Goal: Task Accomplishment & Management: Manage account settings

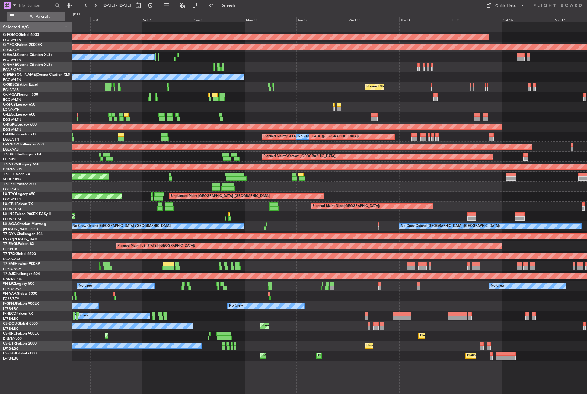
click at [49, 17] on span "All Aircraft" at bounding box center [40, 16] width 48 height 4
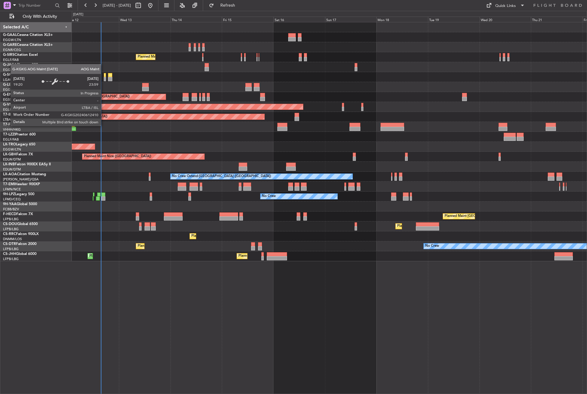
click at [173, 344] on div "Planned Maint [GEOGRAPHIC_DATA] ([GEOGRAPHIC_DATA]) A/C Unavailable [GEOGRAPHIC…" at bounding box center [329, 208] width 515 height 372
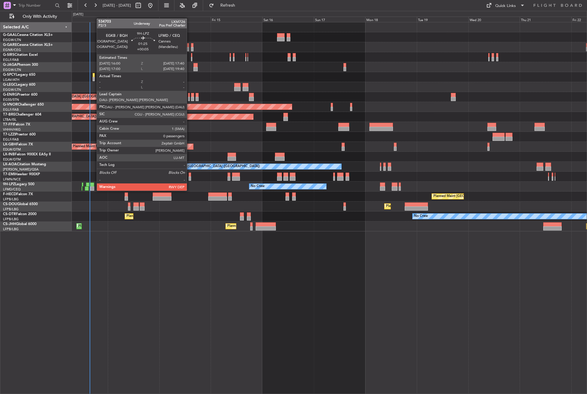
click at [94, 185] on div at bounding box center [92, 185] width 4 height 4
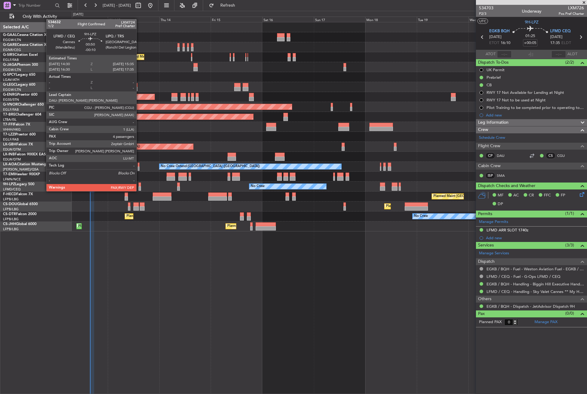
click at [139, 185] on div at bounding box center [140, 185] width 2 height 4
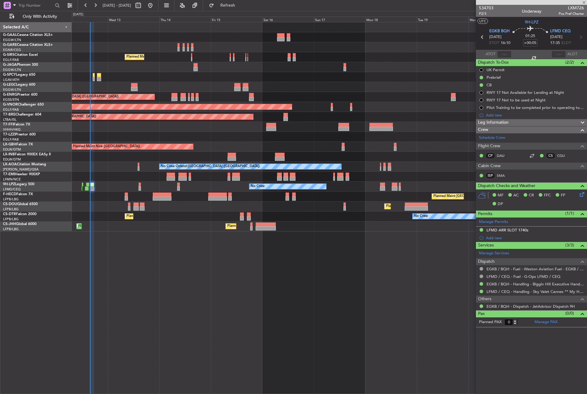
type input "-00:10"
type input "4"
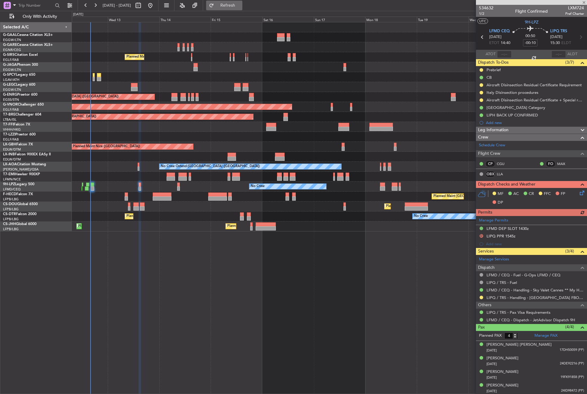
click at [231, 1] on button "Refresh" at bounding box center [224, 6] width 36 height 10
click at [164, 334] on div "Planned Maint [GEOGRAPHIC_DATA] ([GEOGRAPHIC_DATA]) A/C Unavailable [GEOGRAPHIC…" at bounding box center [329, 208] width 515 height 372
click at [278, 337] on div "Planned Maint [GEOGRAPHIC_DATA] ([GEOGRAPHIC_DATA]) A/C Unavailable [GEOGRAPHIC…" at bounding box center [329, 208] width 515 height 372
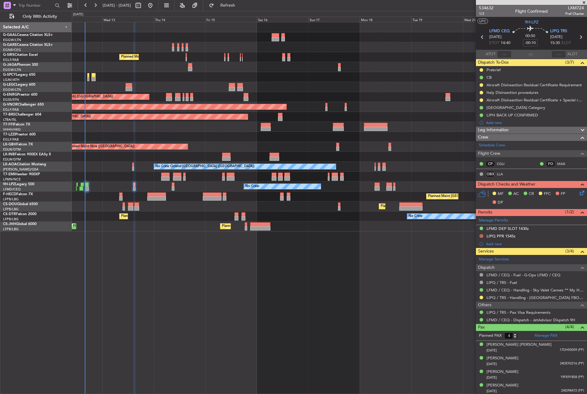
click at [268, 336] on div "Planned Maint [GEOGRAPHIC_DATA] ([GEOGRAPHIC_DATA]) A/C Unavailable [GEOGRAPHIC…" at bounding box center [329, 208] width 515 height 372
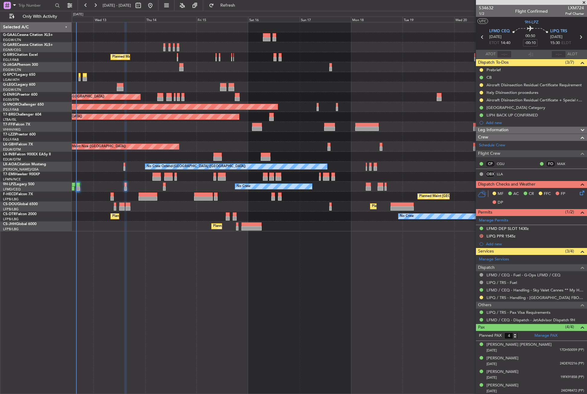
click at [182, 266] on div "Planned Maint [GEOGRAPHIC_DATA] ([GEOGRAPHIC_DATA]) A/C Unavailable [GEOGRAPHIC…" at bounding box center [329, 208] width 515 height 372
click at [195, 269] on div "Planned Maint [GEOGRAPHIC_DATA] ([GEOGRAPHIC_DATA]) A/C Unavailable [GEOGRAPHIC…" at bounding box center [329, 208] width 515 height 372
click at [145, 268] on div "Planned Maint [GEOGRAPHIC_DATA] ([GEOGRAPHIC_DATA]) A/C Unavailable [GEOGRAPHIC…" at bounding box center [329, 208] width 515 height 372
click at [229, 290] on div "Planned Maint [GEOGRAPHIC_DATA] ([GEOGRAPHIC_DATA]) A/C Unavailable [GEOGRAPHIC…" at bounding box center [329, 208] width 515 height 372
click at [232, 286] on div "Planned Maint [GEOGRAPHIC_DATA] ([GEOGRAPHIC_DATA]) A/C Unavailable [GEOGRAPHIC…" at bounding box center [329, 208] width 515 height 372
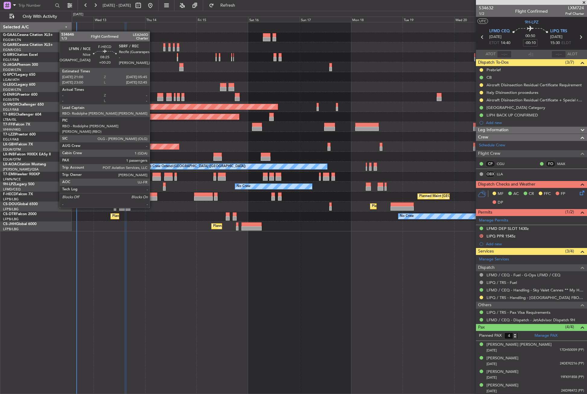
click at [152, 196] on div at bounding box center [148, 198] width 19 height 4
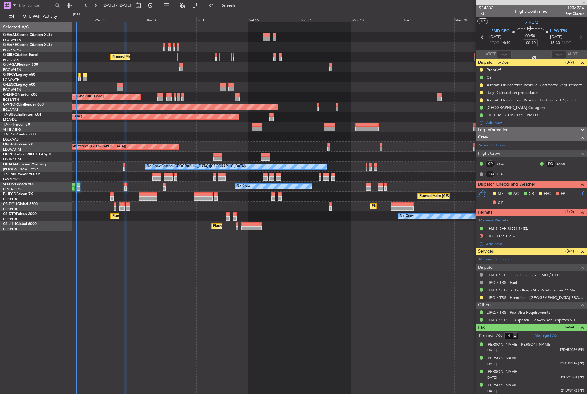
type input "+00:20"
type input "1"
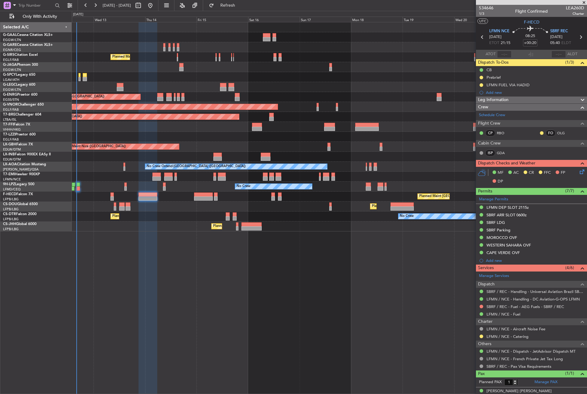
click at [480, 85] on button at bounding box center [482, 85] width 4 height 4
click at [473, 111] on li "Completed" at bounding box center [481, 111] width 32 height 9
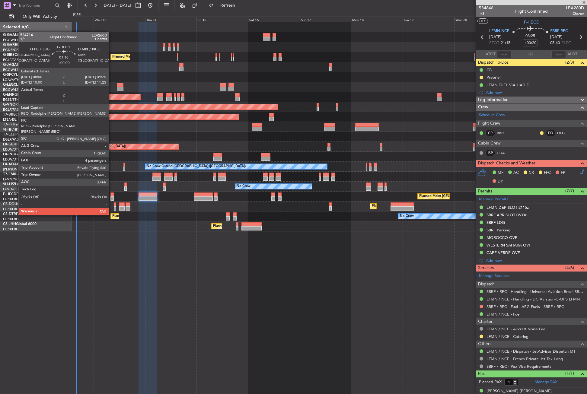
click at [111, 198] on div at bounding box center [111, 198] width 3 height 4
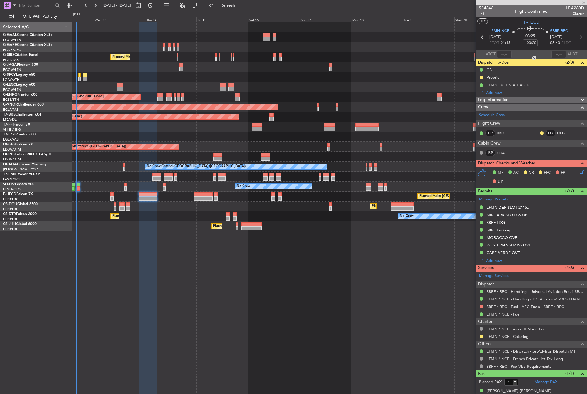
type input "4"
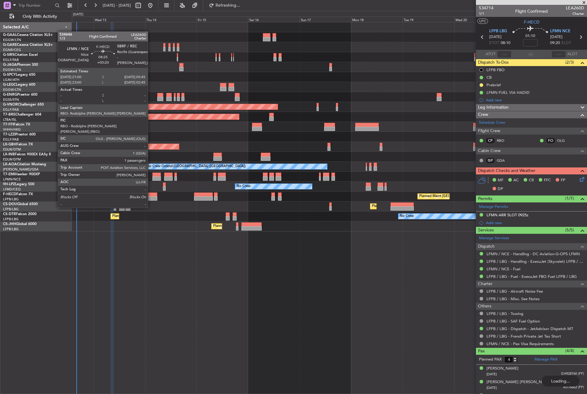
click at [151, 196] on div at bounding box center [148, 198] width 19 height 4
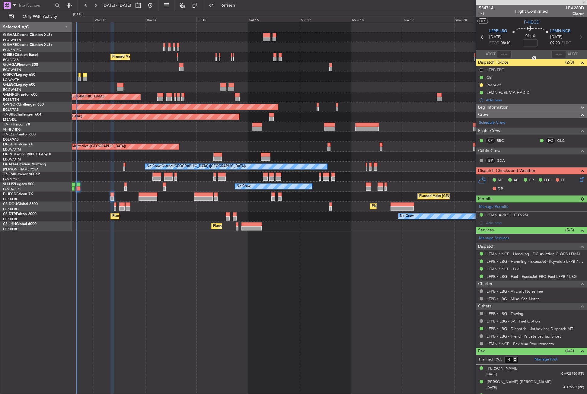
type input "+00:20"
type input "1"
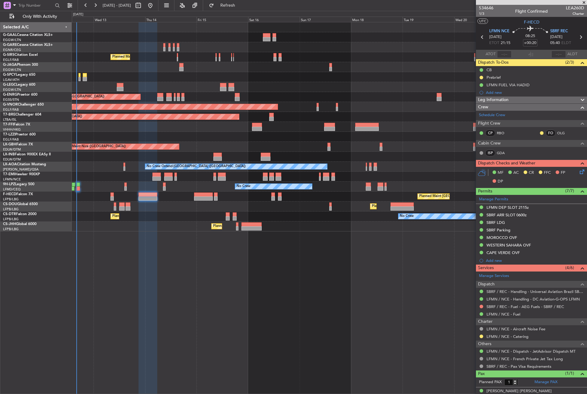
click at [262, 305] on div "Planned Maint [GEOGRAPHIC_DATA] ([GEOGRAPHIC_DATA]) A/C Unavailable [GEOGRAPHIC…" at bounding box center [329, 208] width 515 height 372
click at [296, 279] on div "Planned Maint [GEOGRAPHIC_DATA] ([GEOGRAPHIC_DATA]) A/C Unavailable [GEOGRAPHIC…" at bounding box center [329, 208] width 515 height 372
click at [245, 252] on div "Planned Maint [GEOGRAPHIC_DATA] ([GEOGRAPHIC_DATA]) A/C Unavailable [GEOGRAPHIC…" at bounding box center [329, 208] width 515 height 372
click at [241, 303] on div "Planned Maint [GEOGRAPHIC_DATA] ([GEOGRAPHIC_DATA]) A/C Unavailable [GEOGRAPHIC…" at bounding box center [329, 208] width 515 height 372
click at [204, 275] on div "Planned Maint [GEOGRAPHIC_DATA] ([GEOGRAPHIC_DATA]) A/C Unavailable [GEOGRAPHIC…" at bounding box center [329, 208] width 515 height 372
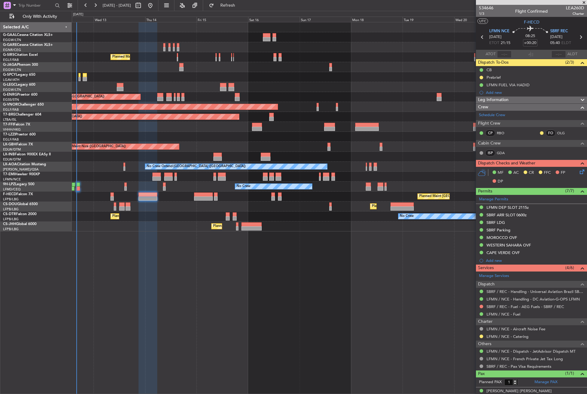
click at [205, 286] on div "Planned Maint [GEOGRAPHIC_DATA] ([GEOGRAPHIC_DATA]) A/C Unavailable [GEOGRAPHIC…" at bounding box center [329, 208] width 515 height 372
click at [516, 305] on link "SBRF / REC - Fuel - AEG Fuels - SBRF / REC" at bounding box center [526, 306] width 78 height 5
click at [490, 94] on div "Add new" at bounding box center [532, 92] width 93 height 5
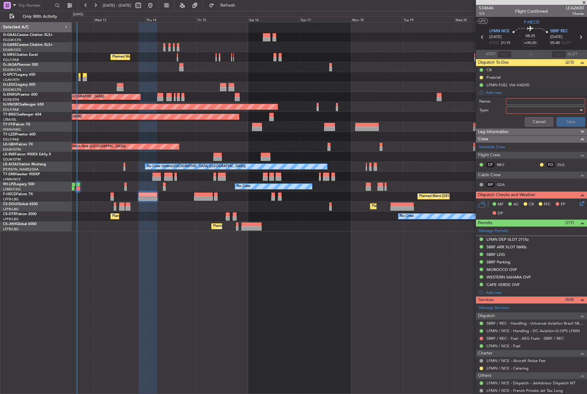
click at [516, 103] on input "Name:" at bounding box center [545, 101] width 79 height 7
type input "FUEL HADID SBRF"
click at [512, 108] on div at bounding box center [543, 110] width 70 height 9
click at [516, 121] on span "Generic" at bounding box center [542, 122] width 71 height 9
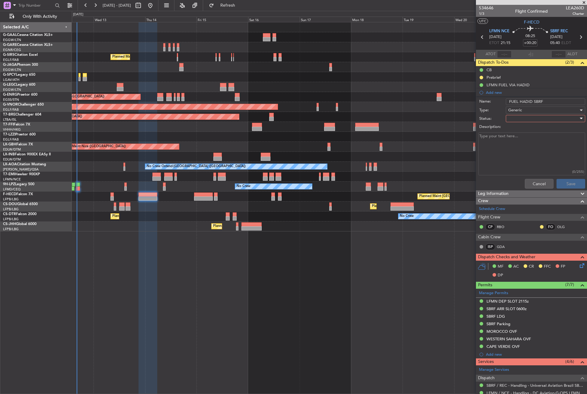
click at [516, 121] on div at bounding box center [543, 118] width 70 height 9
click at [516, 136] on span "In Progress" at bounding box center [542, 139] width 71 height 9
click at [516, 183] on button "Save" at bounding box center [571, 184] width 29 height 10
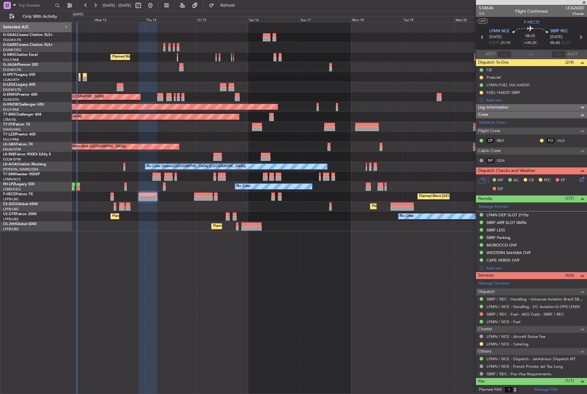
click at [200, 287] on div "Planned Maint [GEOGRAPHIC_DATA] ([GEOGRAPHIC_DATA]) A/C Unavailable [GEOGRAPHIC…" at bounding box center [329, 208] width 515 height 372
click at [237, 306] on div "Planned Maint [GEOGRAPHIC_DATA] ([GEOGRAPHIC_DATA]) A/C Unavailable [GEOGRAPHIC…" at bounding box center [329, 208] width 515 height 372
click at [241, 8] on span "Refresh" at bounding box center [227, 5] width 25 height 4
click at [217, 321] on div "Planned Maint [GEOGRAPHIC_DATA] ([GEOGRAPHIC_DATA]) A/C Unavailable [GEOGRAPHIC…" at bounding box center [329, 208] width 515 height 372
click at [166, 336] on div "Planned Maint [GEOGRAPHIC_DATA] ([GEOGRAPHIC_DATA]) A/C Unavailable [GEOGRAPHIC…" at bounding box center [329, 208] width 515 height 372
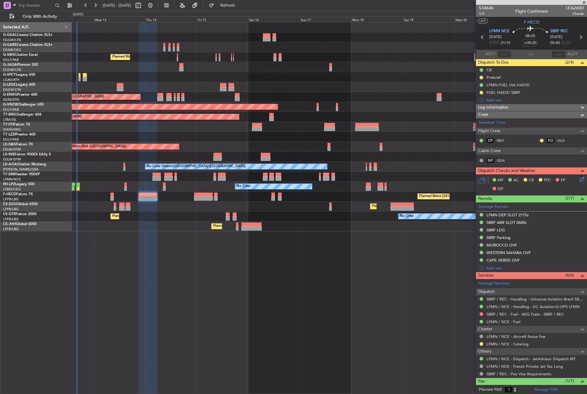
click at [192, 312] on div "Planned Maint [GEOGRAPHIC_DATA] ([GEOGRAPHIC_DATA]) A/C Unavailable [GEOGRAPHIC…" at bounding box center [329, 208] width 515 height 372
click at [231, 3] on button "Refresh" at bounding box center [224, 6] width 36 height 10
click at [115, 312] on div "Planned Maint [GEOGRAPHIC_DATA] ([GEOGRAPHIC_DATA]) A/C Unavailable [GEOGRAPHIC…" at bounding box center [329, 208] width 515 height 372
click at [205, 318] on div "Planned Maint [GEOGRAPHIC_DATA] ([GEOGRAPHIC_DATA]) A/C Unavailable [GEOGRAPHIC…" at bounding box center [329, 208] width 515 height 372
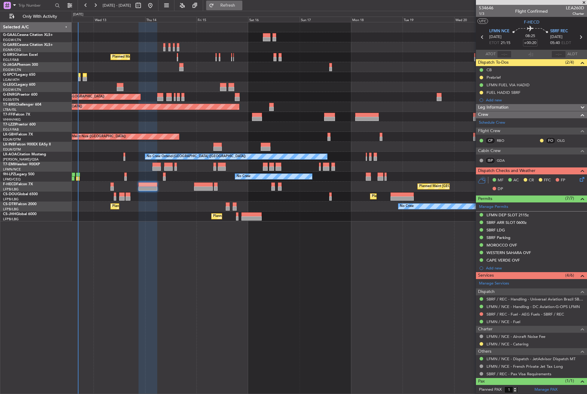
click at [235, 5] on button "Refresh" at bounding box center [224, 6] width 36 height 10
click at [231, 2] on button "Refresh" at bounding box center [224, 6] width 36 height 10
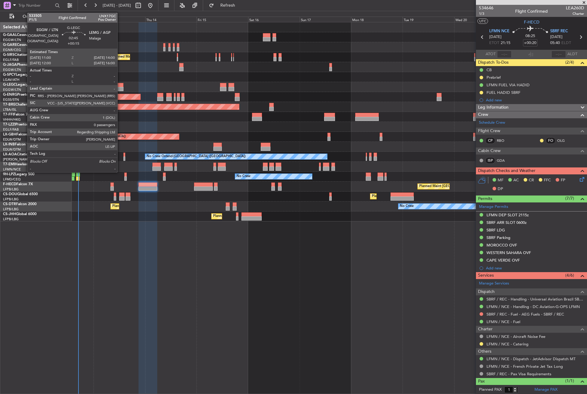
click at [120, 86] on div at bounding box center [120, 85] width 7 height 4
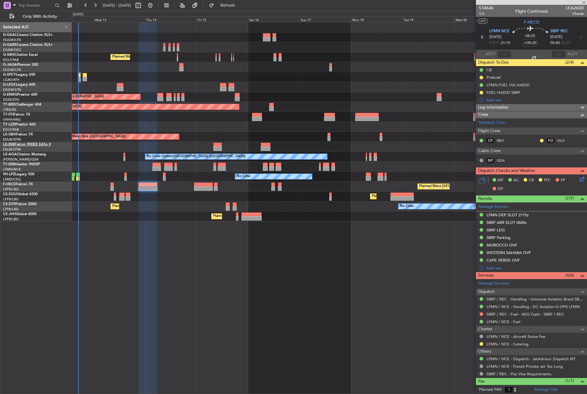
type input "+00:15"
type input "0"
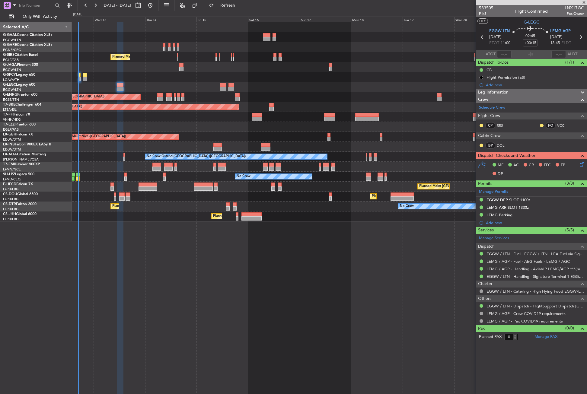
click at [186, 266] on div "Planned Maint [GEOGRAPHIC_DATA] ([GEOGRAPHIC_DATA]) A/C Unavailable [GEOGRAPHIC…" at bounding box center [329, 208] width 515 height 372
click at [160, 252] on div "Planned Maint [GEOGRAPHIC_DATA] ([GEOGRAPHIC_DATA]) A/C Unavailable [GEOGRAPHIC…" at bounding box center [329, 208] width 515 height 372
click at [217, 261] on div "Planned Maint [GEOGRAPHIC_DATA] ([GEOGRAPHIC_DATA]) A/C Unavailable [GEOGRAPHIC…" at bounding box center [329, 208] width 515 height 372
click at [177, 298] on div "Planned Maint [GEOGRAPHIC_DATA] ([GEOGRAPHIC_DATA]) A/C Unavailable [GEOGRAPHIC…" at bounding box center [329, 208] width 515 height 372
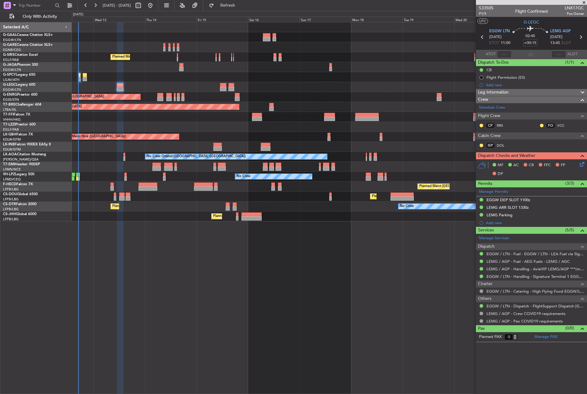
click at [177, 298] on div "Planned Maint [GEOGRAPHIC_DATA] ([GEOGRAPHIC_DATA]) A/C Unavailable [GEOGRAPHIC…" at bounding box center [329, 208] width 515 height 372
click at [155, 250] on div "Planned Maint [GEOGRAPHIC_DATA] ([GEOGRAPHIC_DATA]) A/C Unavailable [GEOGRAPHIC…" at bounding box center [329, 208] width 515 height 372
